Goal: Find specific page/section: Find specific page/section

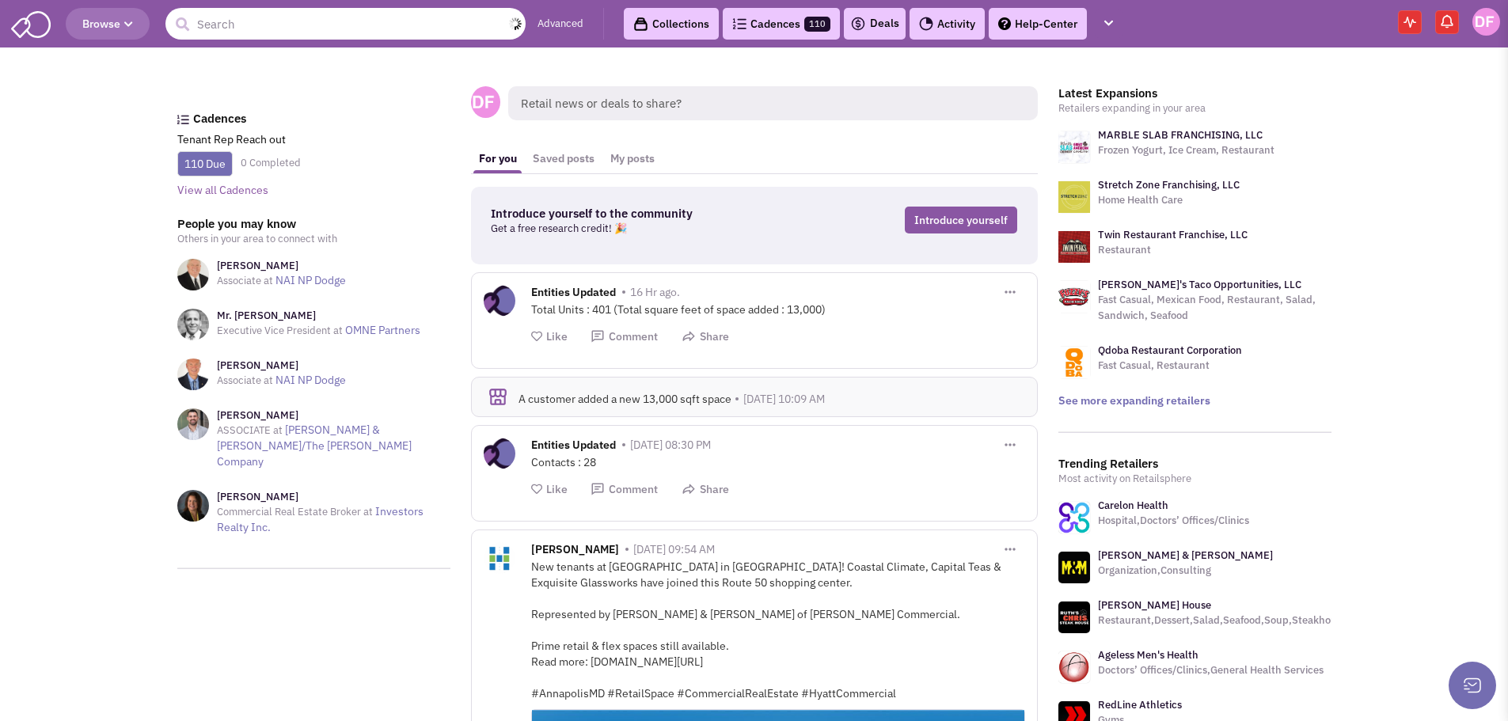
click at [256, 28] on input "text" at bounding box center [345, 24] width 360 height 32
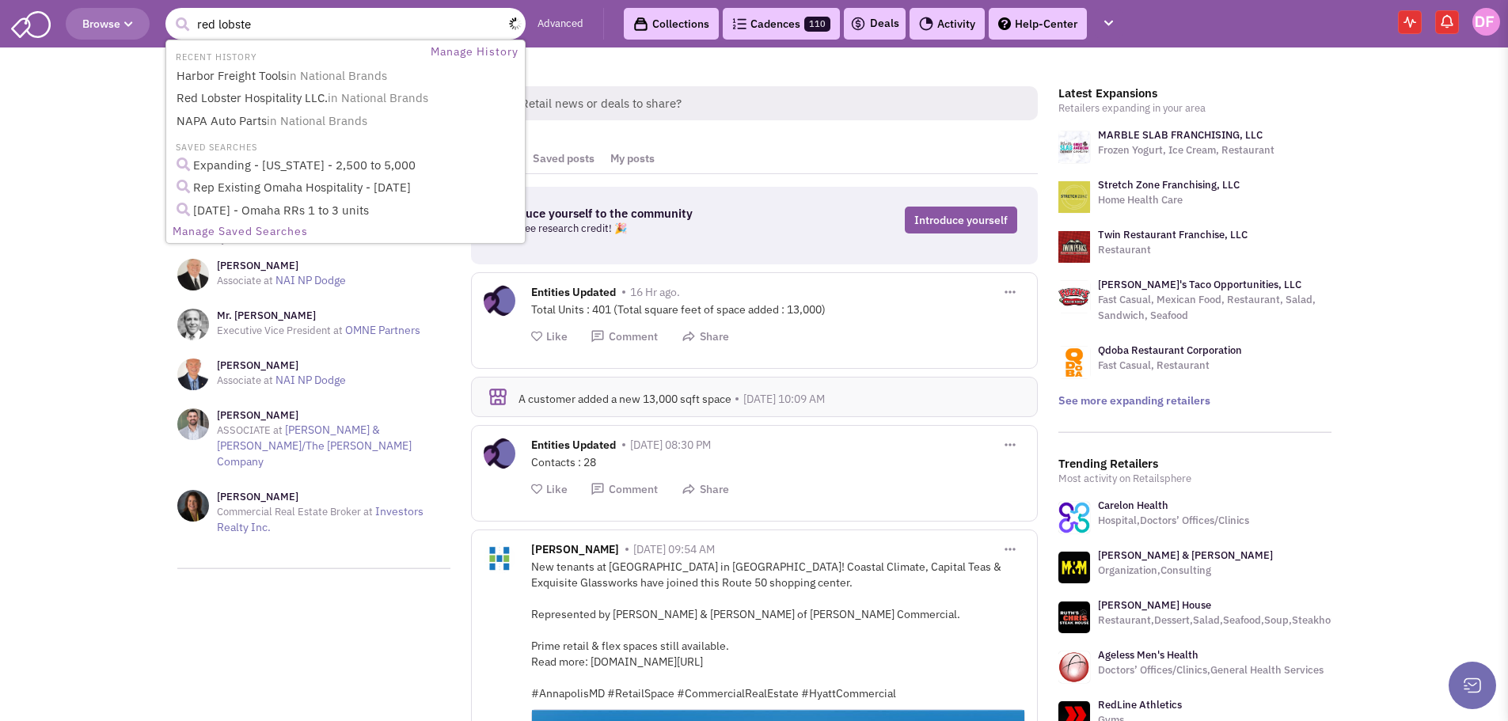
type input "red lobster"
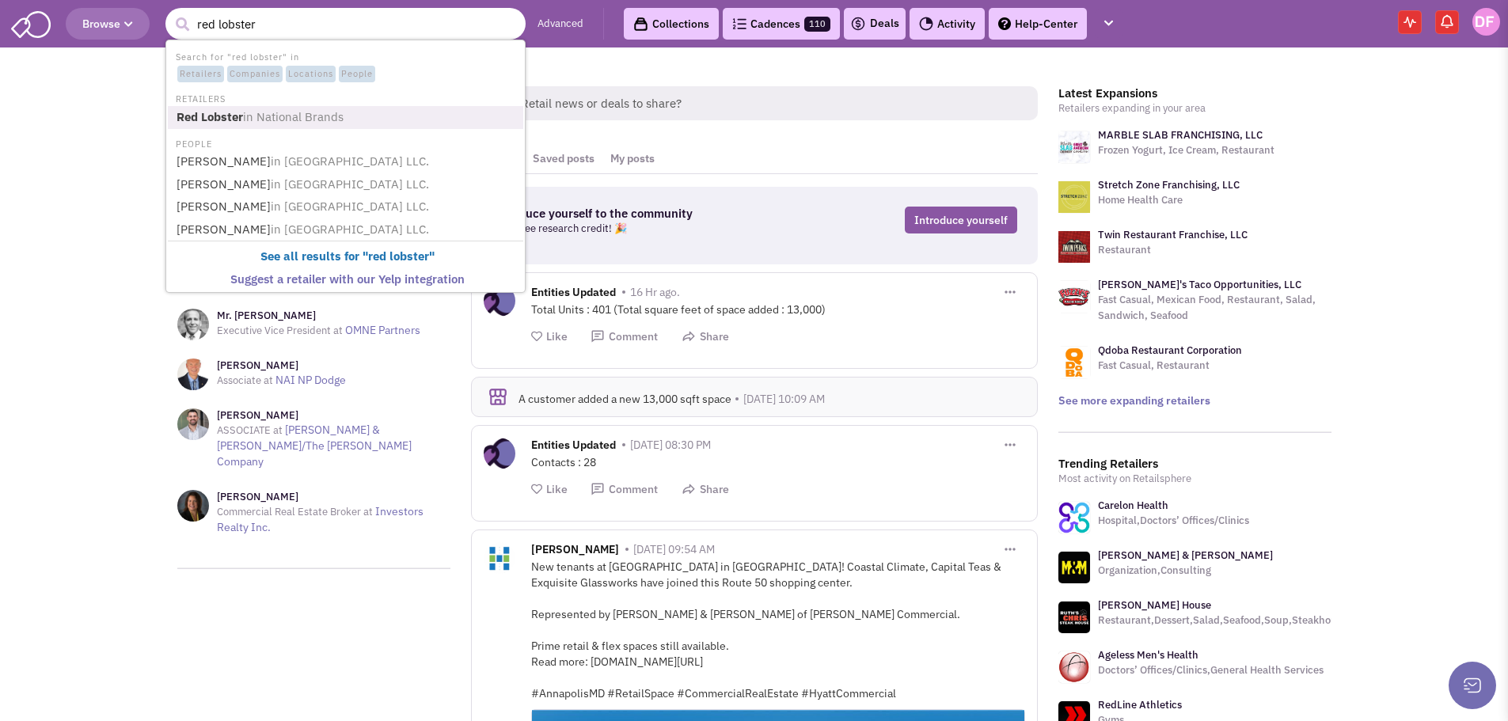
click at [215, 118] on b "Red Lobster" at bounding box center [210, 116] width 66 height 15
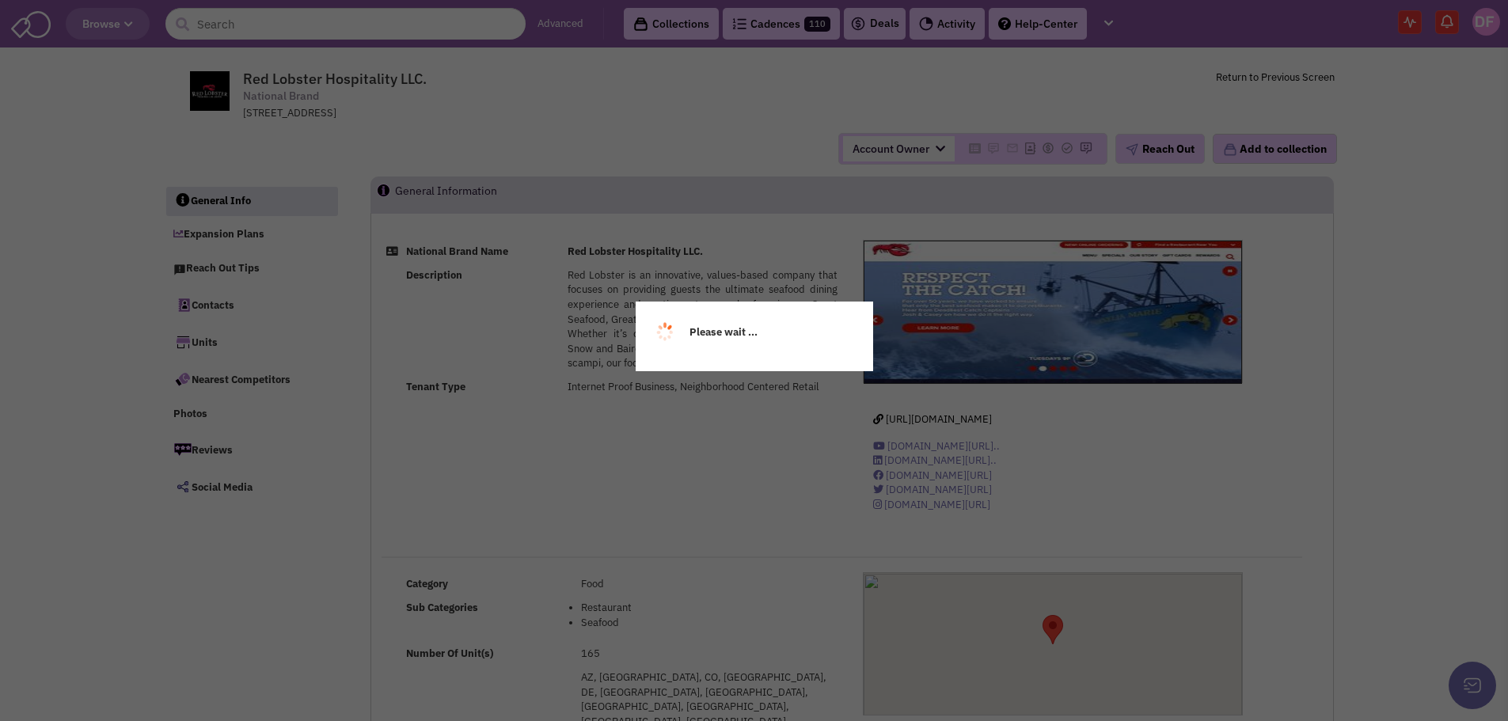
select select
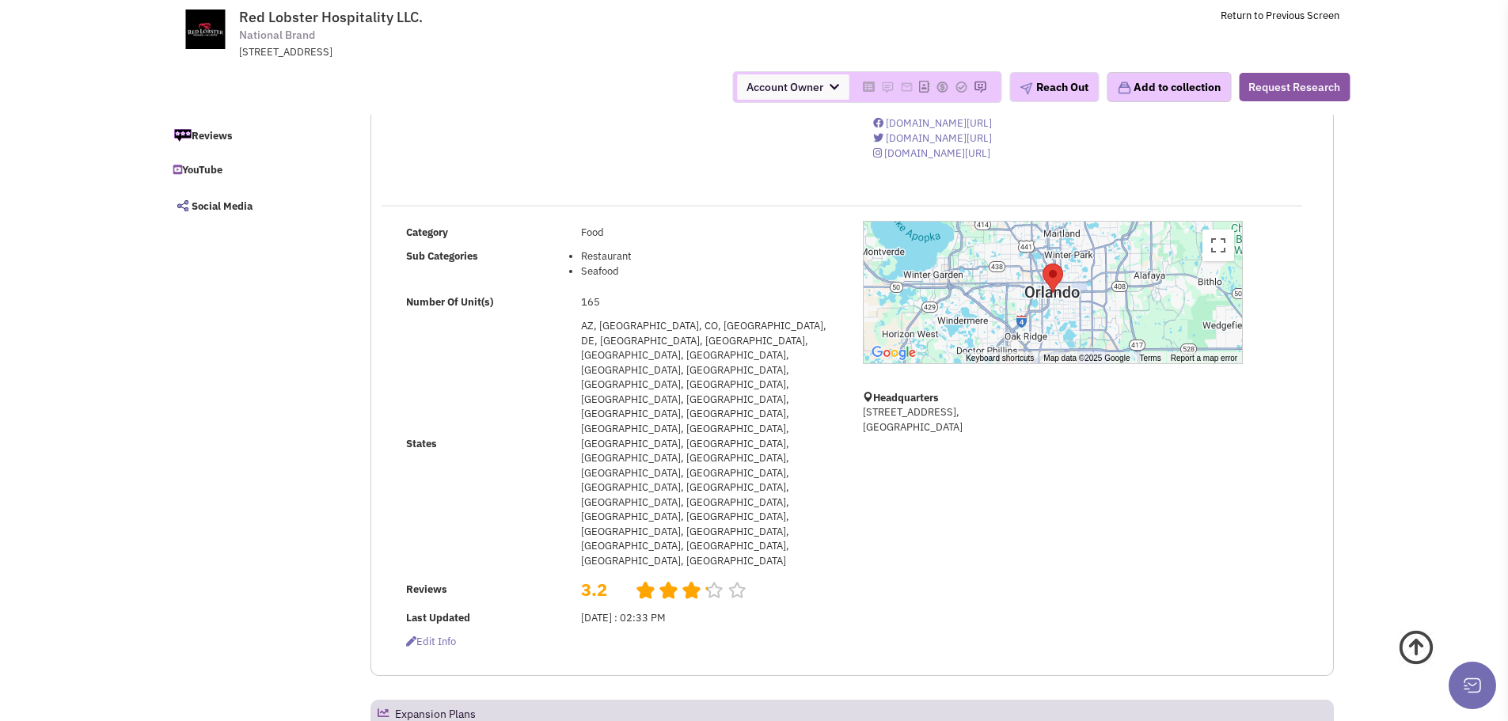
scroll to position [237, 0]
